Goal: Use online tool/utility: Utilize a website feature to perform a specific function

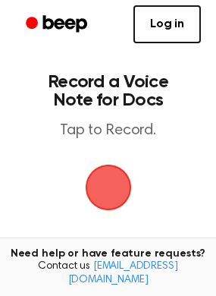
click at [111, 181] on span "button" at bounding box center [108, 187] width 42 height 42
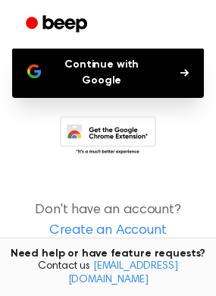
scroll to position [169, 0]
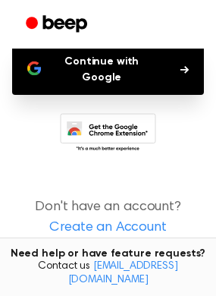
click at [105, 65] on button "Continue with Google" at bounding box center [108, 70] width 192 height 50
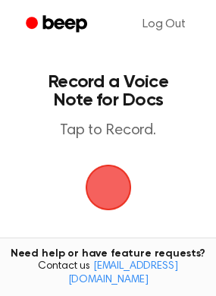
click at [118, 189] on span "button" at bounding box center [108, 187] width 42 height 42
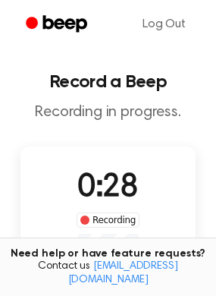
click at [122, 222] on div "Recording" at bounding box center [108, 219] width 63 height 15
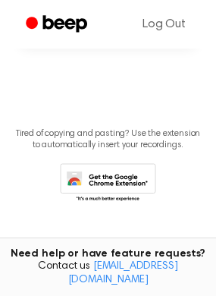
scroll to position [136, 0]
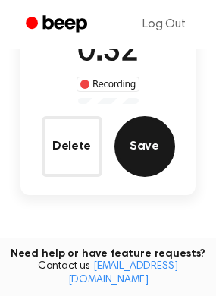
click at [139, 147] on button "Save" at bounding box center [145, 146] width 61 height 61
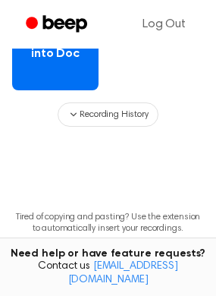
scroll to position [288, 0]
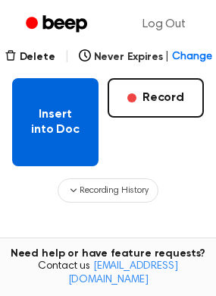
click at [72, 116] on button "Insert into Doc" at bounding box center [55, 122] width 87 height 88
click at [46, 121] on button "Insert into Doc" at bounding box center [55, 122] width 87 height 88
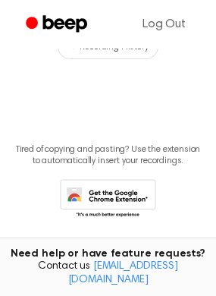
scroll to position [448, 0]
